Goal: Information Seeking & Learning: Learn about a topic

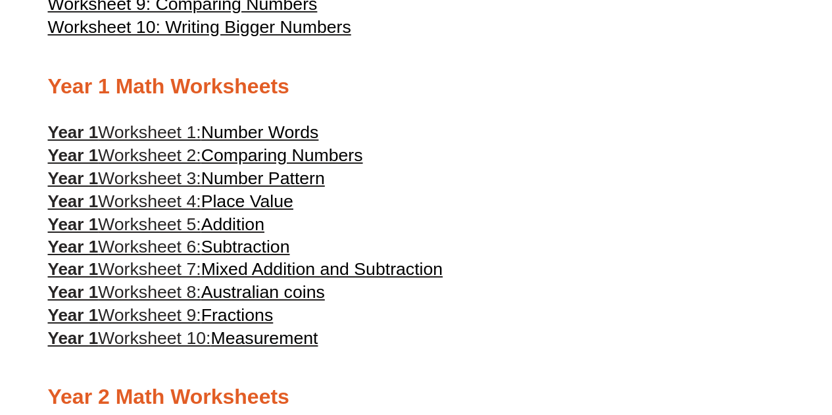
scroll to position [364, 0]
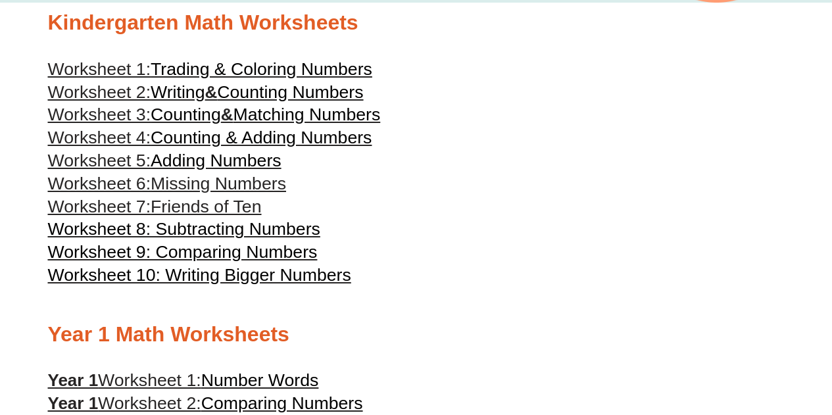
click at [237, 231] on span "Worksheet 8: Subtracting Numbers" at bounding box center [184, 229] width 272 height 20
click at [496, 235] on h3 "Worksheet 8: Subtracting Numbers" at bounding box center [416, 229] width 737 height 22
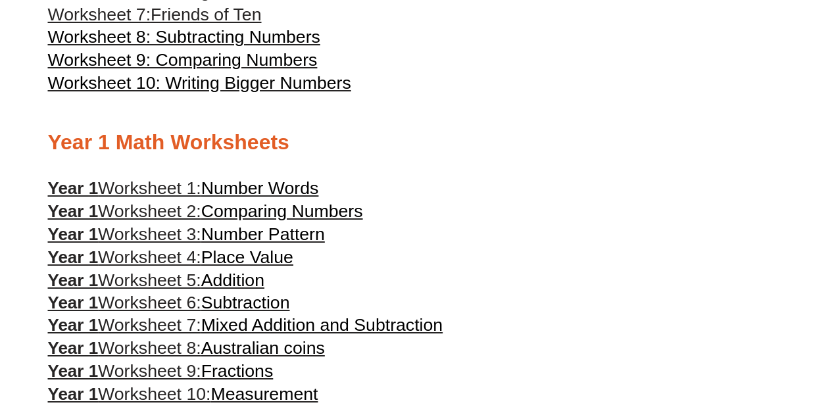
scroll to position [560, 0]
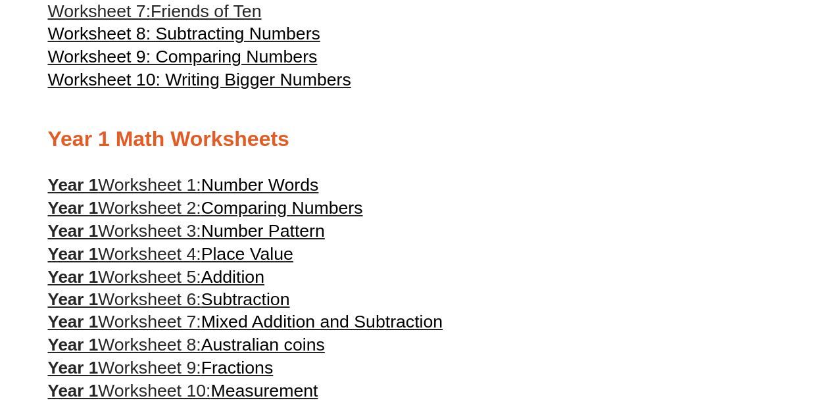
click at [258, 300] on span "Subtraction" at bounding box center [245, 299] width 89 height 20
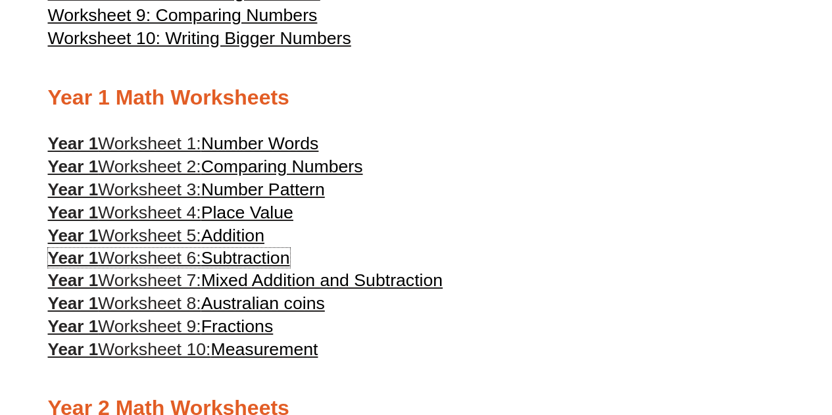
scroll to position [602, 0]
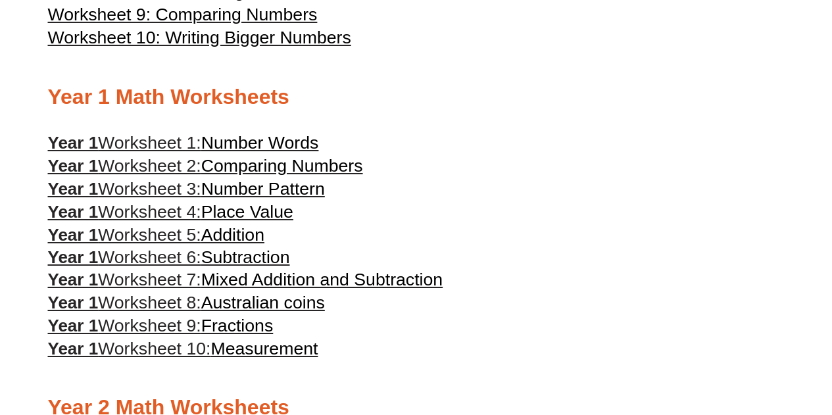
click at [280, 312] on span "Australian coins" at bounding box center [263, 303] width 124 height 20
click at [268, 217] on span "Place Value" at bounding box center [247, 212] width 92 height 20
click at [431, 184] on h3 "Year 1 Worksheet 3: Number Pattern" at bounding box center [416, 189] width 737 height 22
click at [214, 93] on h2 "Year 1 Math Worksheets" at bounding box center [416, 98] width 737 height 28
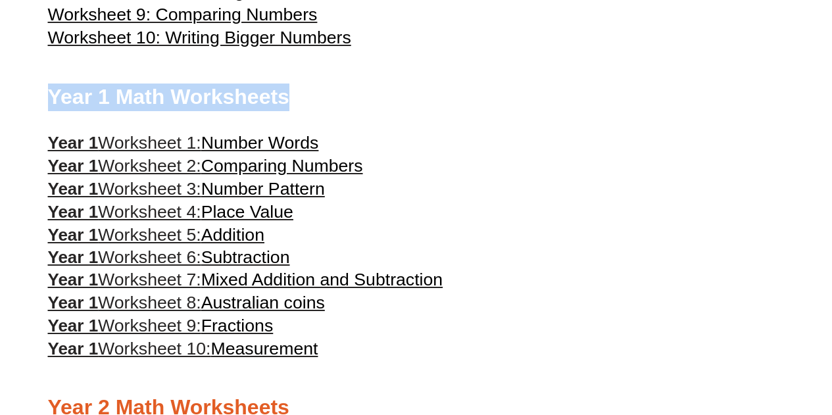
click at [214, 93] on h2 "Year 1 Math Worksheets" at bounding box center [416, 98] width 737 height 28
click at [372, 109] on h2 "Year 1 Math Worksheets" at bounding box center [416, 98] width 737 height 28
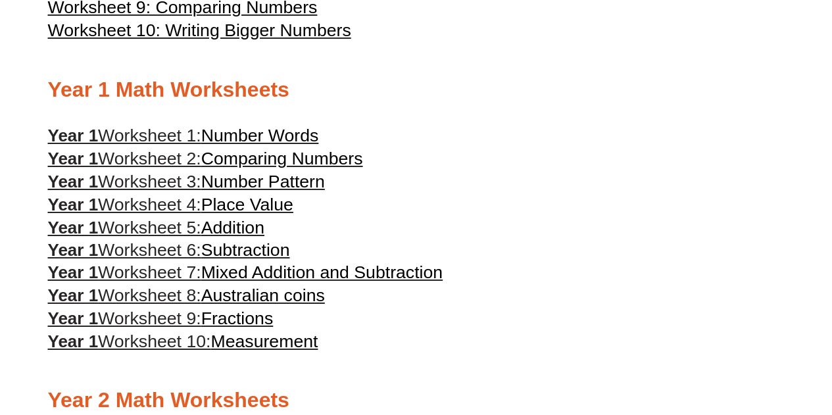
scroll to position [610, 0]
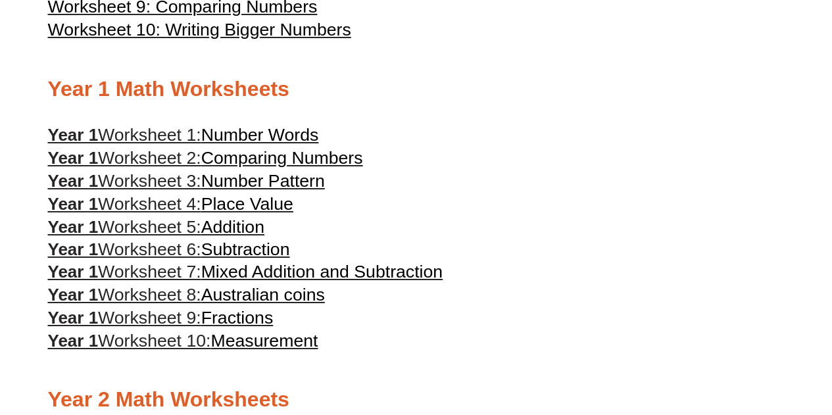
click at [260, 351] on span "Measurement" at bounding box center [263, 341] width 107 height 20
